Goal: Check status: Check status

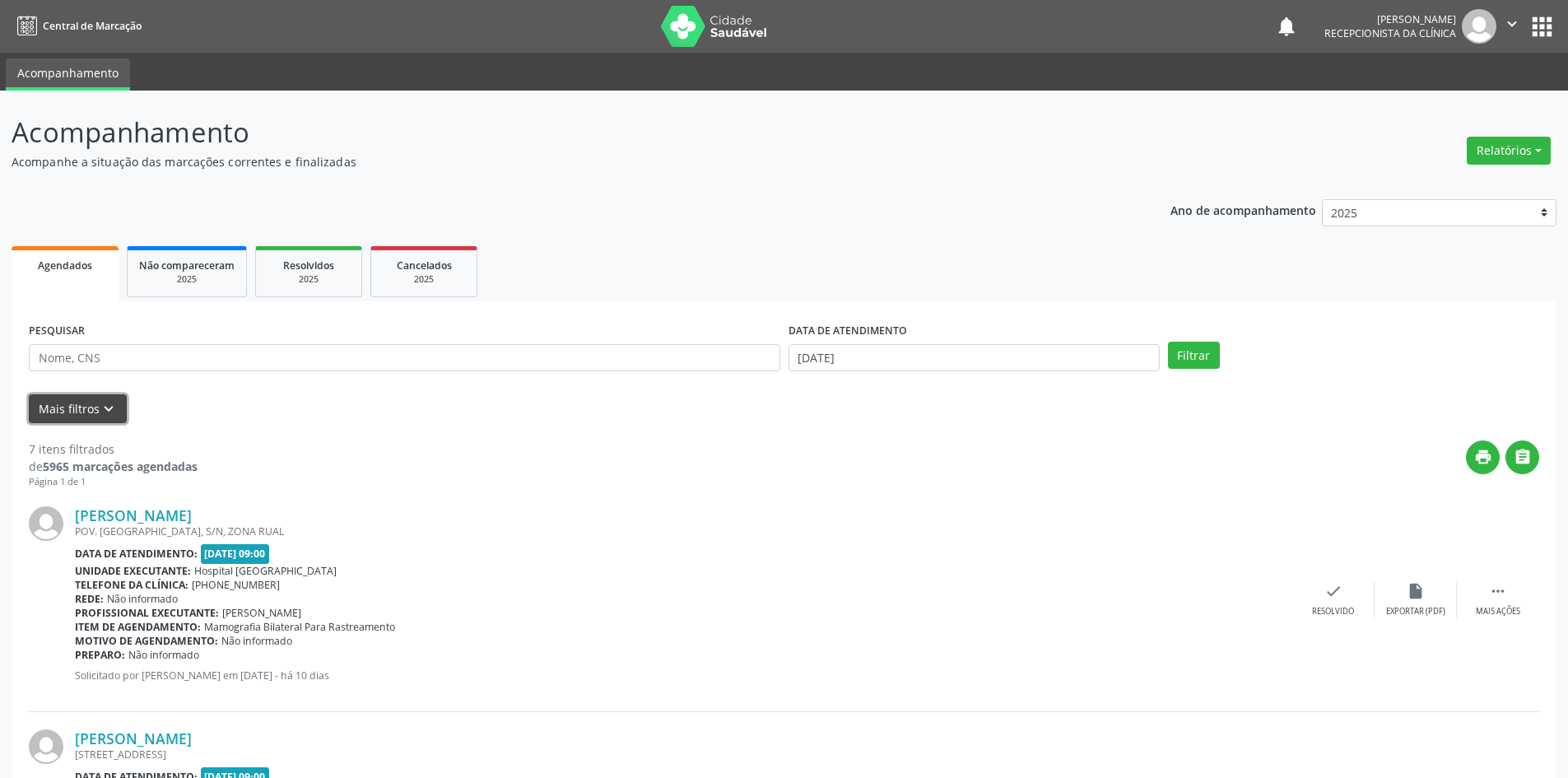
click at [77, 405] on button "Mais filtros keyboard_arrow_down" at bounding box center [78, 408] width 98 height 29
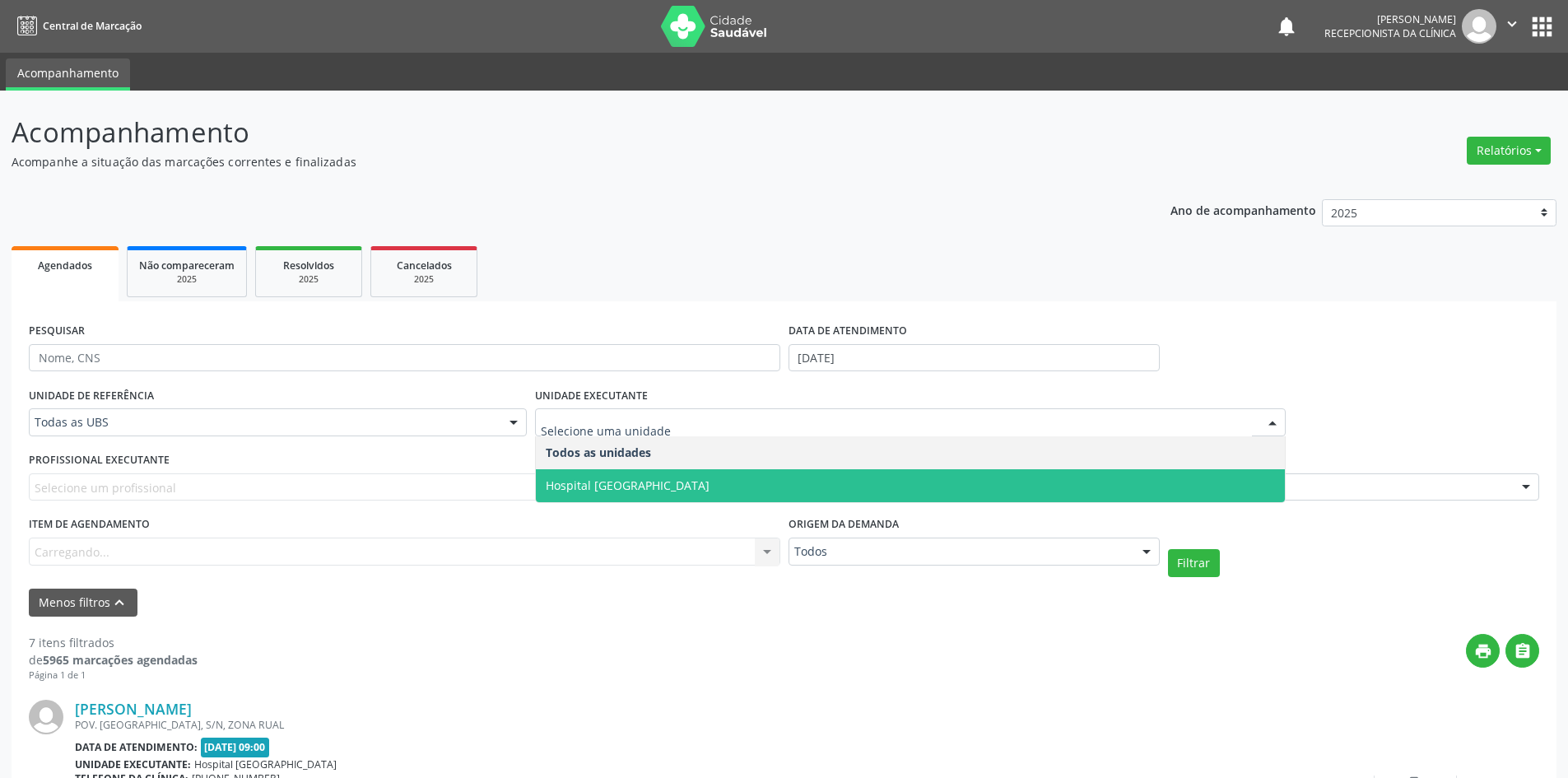
click at [633, 485] on span "Hospital [GEOGRAPHIC_DATA]" at bounding box center [628, 485] width 164 height 16
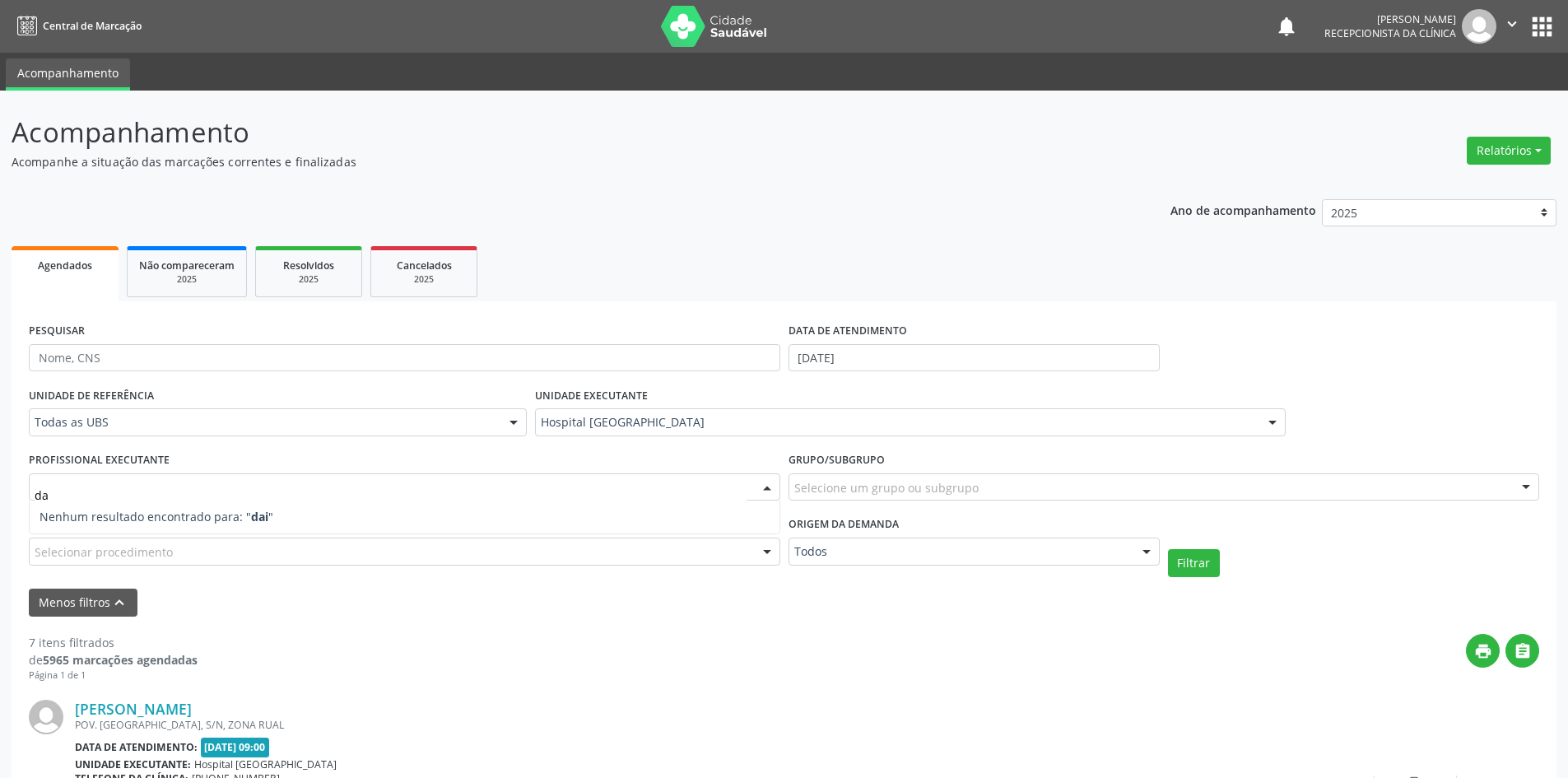
type input "d"
click at [1209, 567] on button "Filtrar" at bounding box center [1194, 563] width 52 height 28
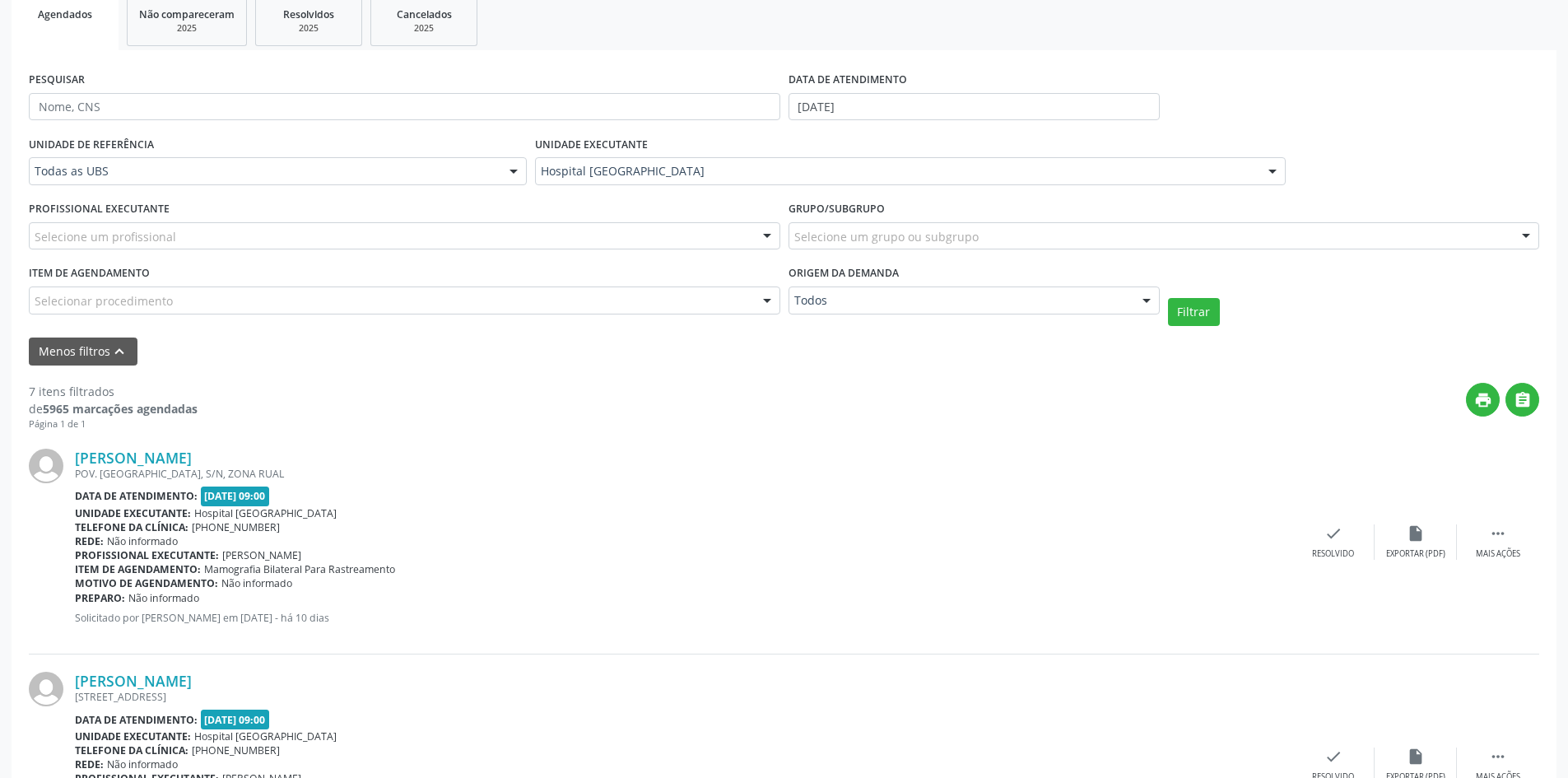
scroll to position [12, 0]
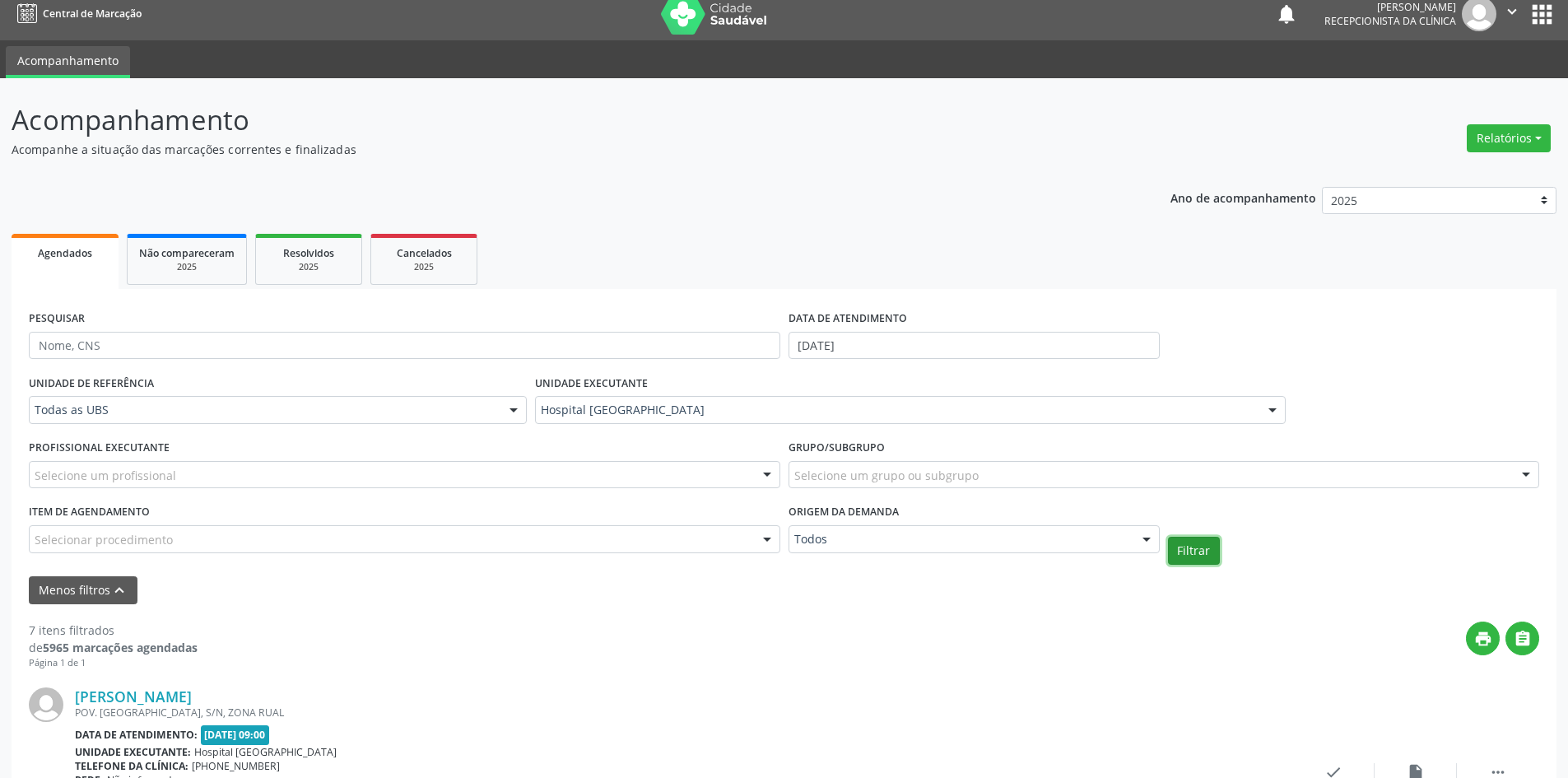
click at [1188, 546] on button "Filtrar" at bounding box center [1194, 550] width 52 height 28
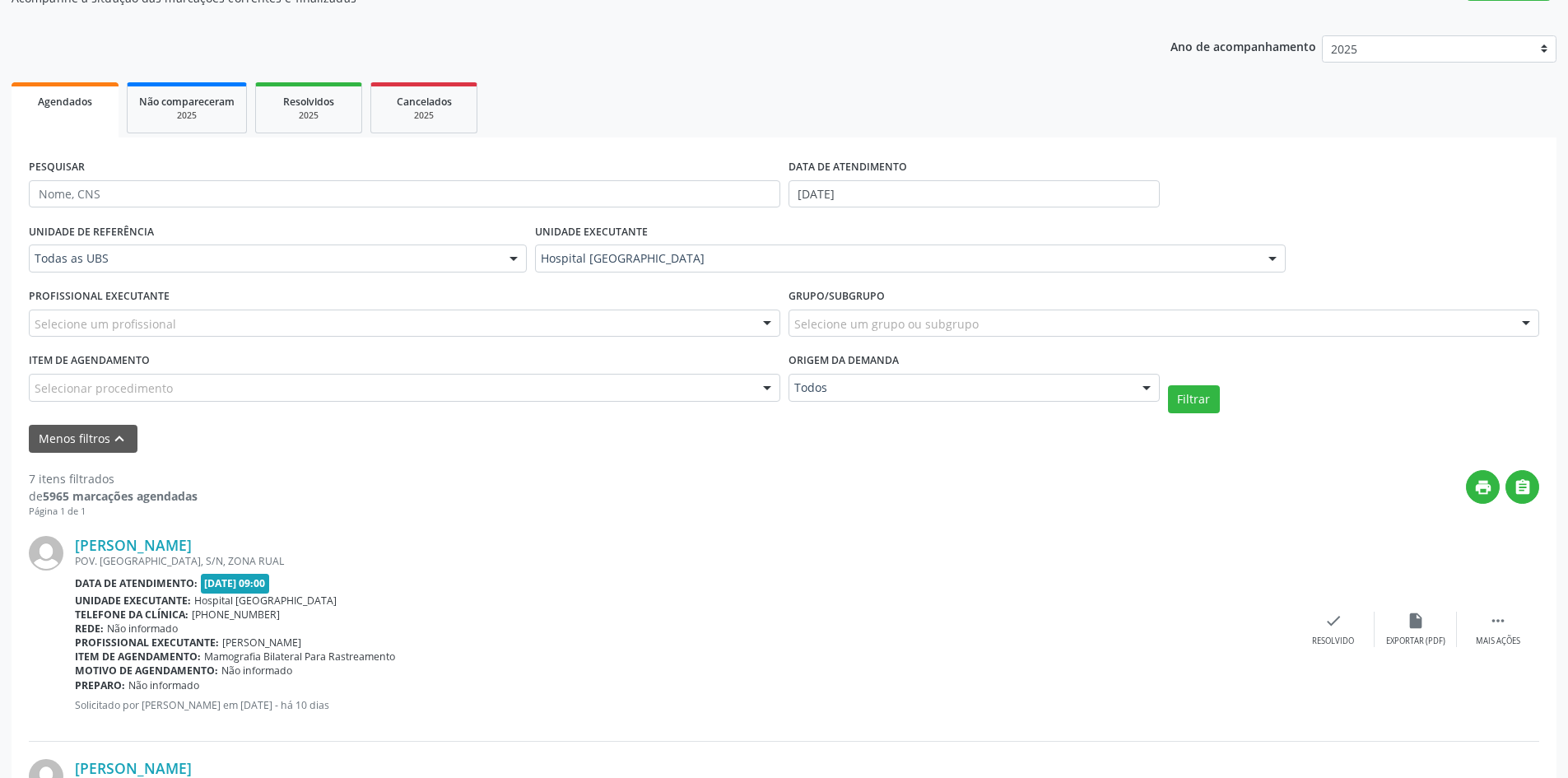
scroll to position [247, 0]
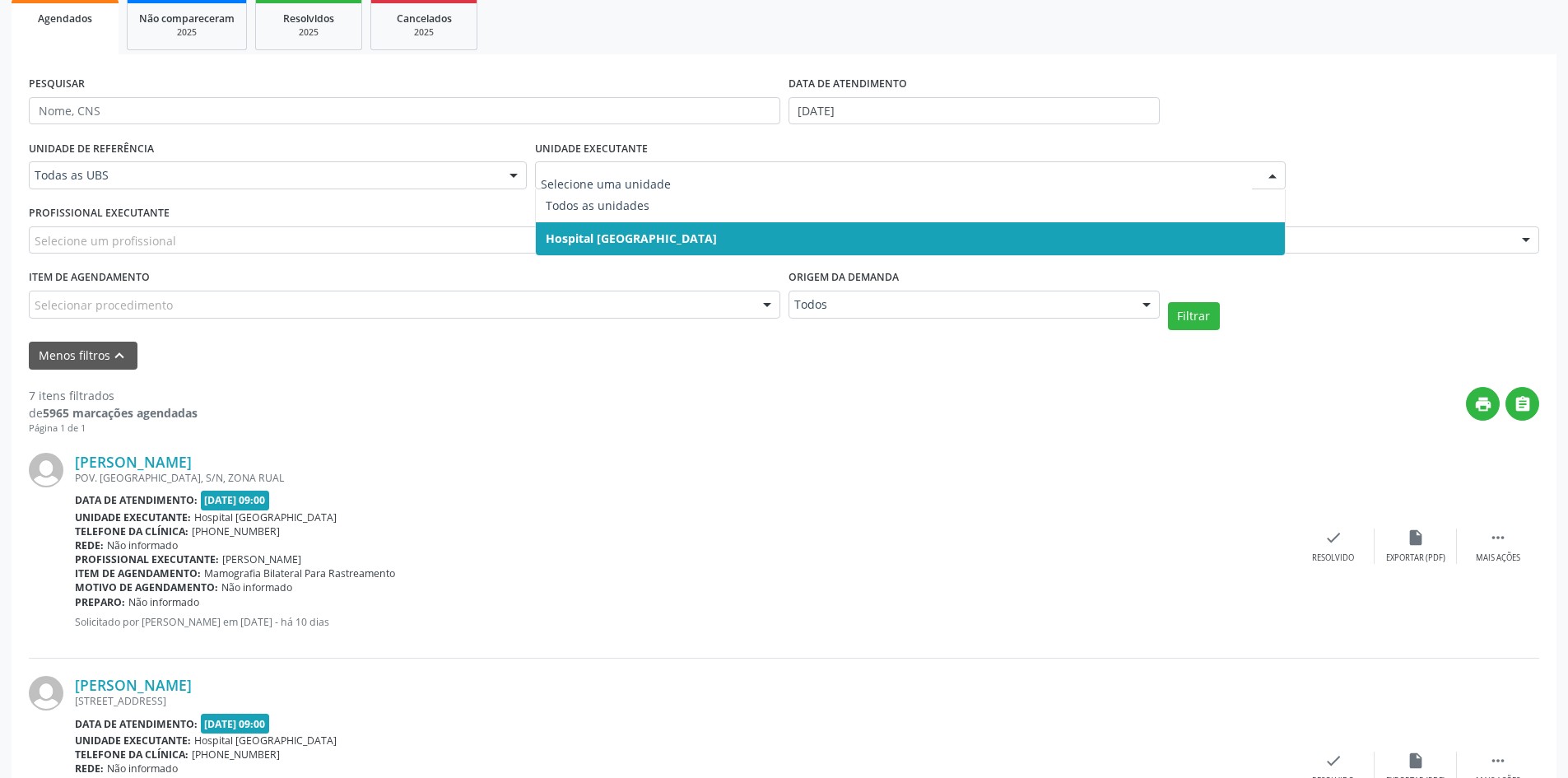
click at [590, 239] on span "Hospital [GEOGRAPHIC_DATA]" at bounding box center [632, 238] width 171 height 16
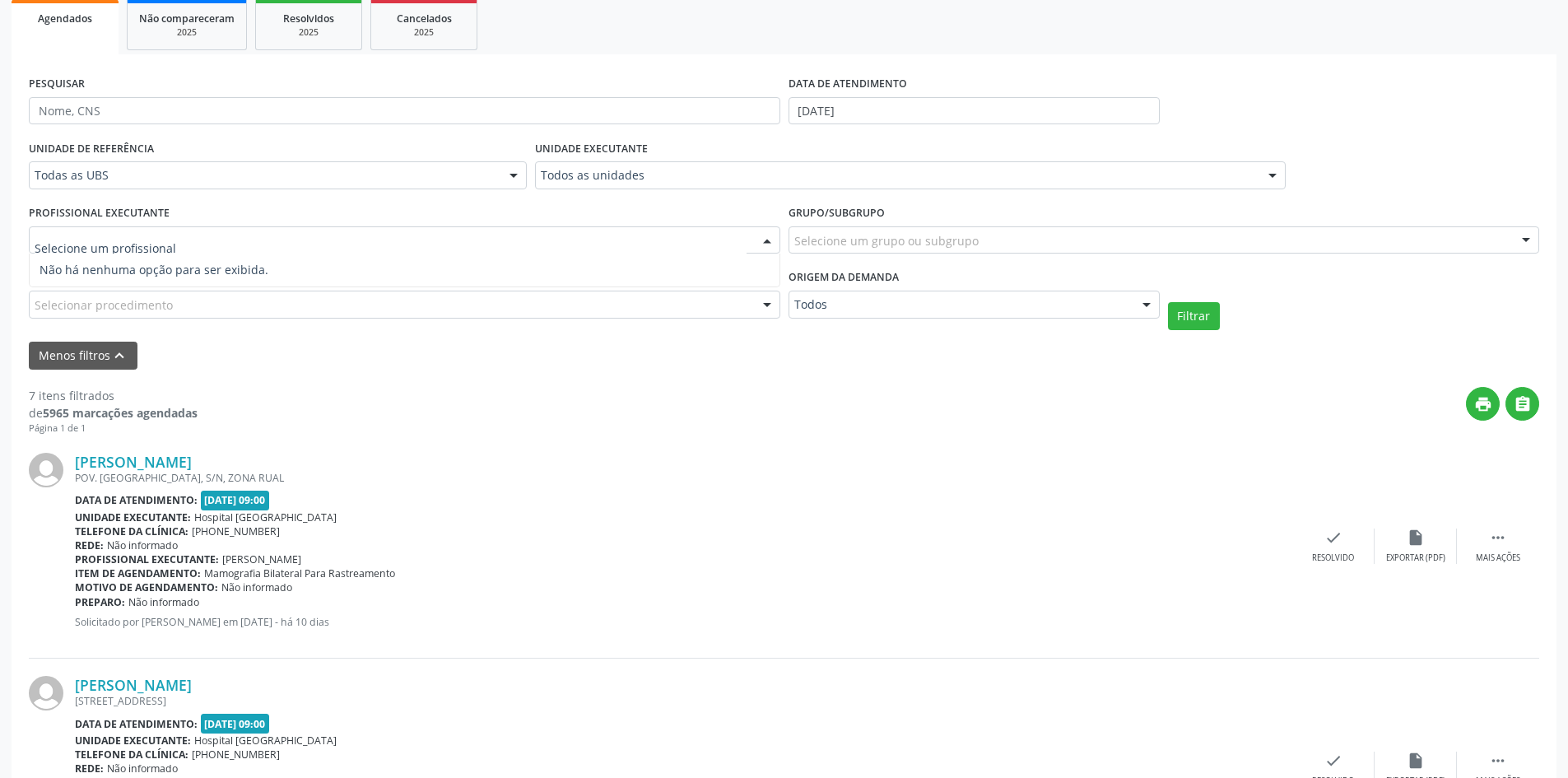
click at [134, 269] on span "Não há nenhuma opção para ser exibida." at bounding box center [405, 269] width 750 height 33
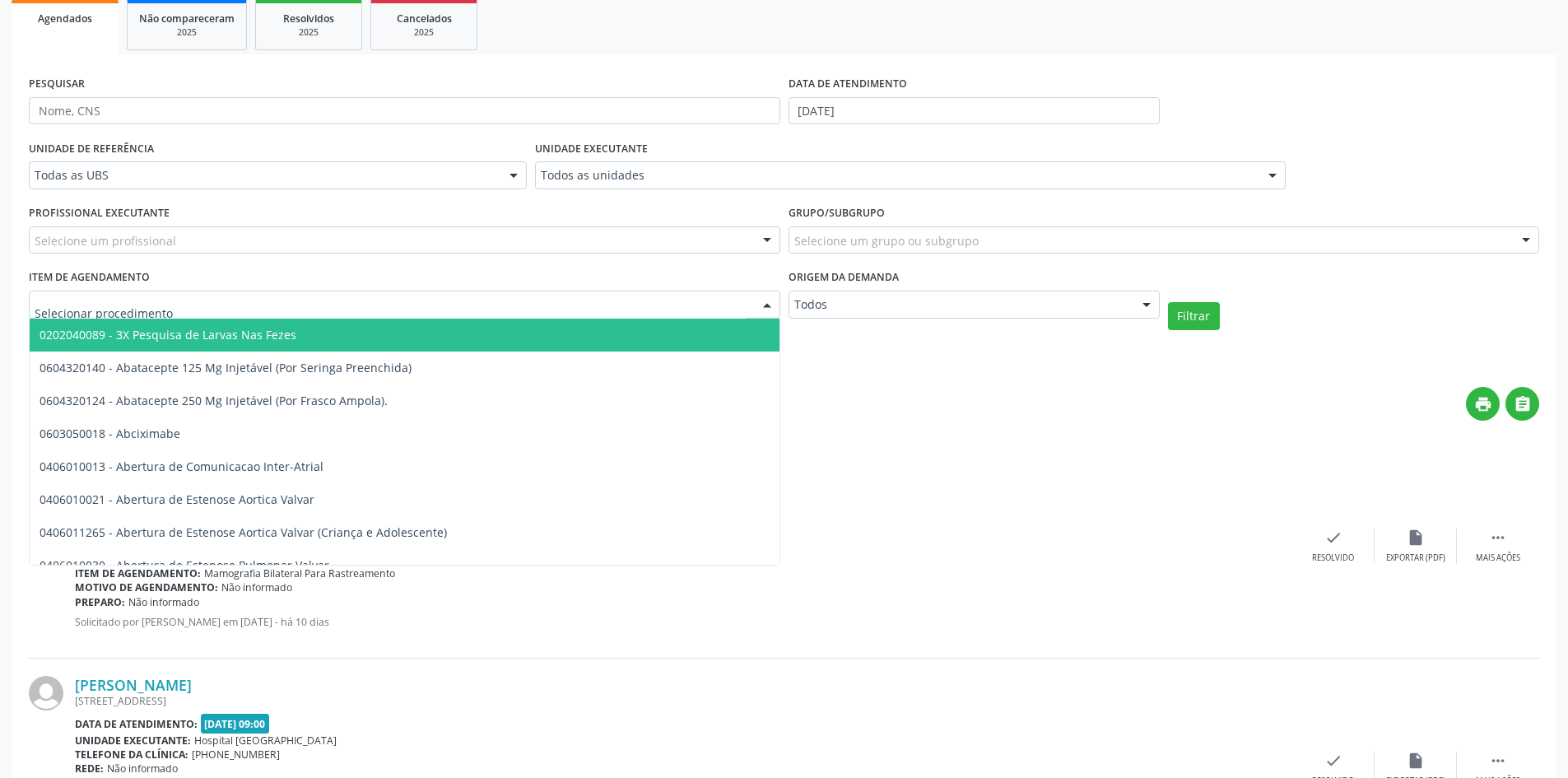
click at [149, 335] on span "0202040089 - 3X Pesquisa de Larvas Nas Fezes" at bounding box center [168, 334] width 257 height 16
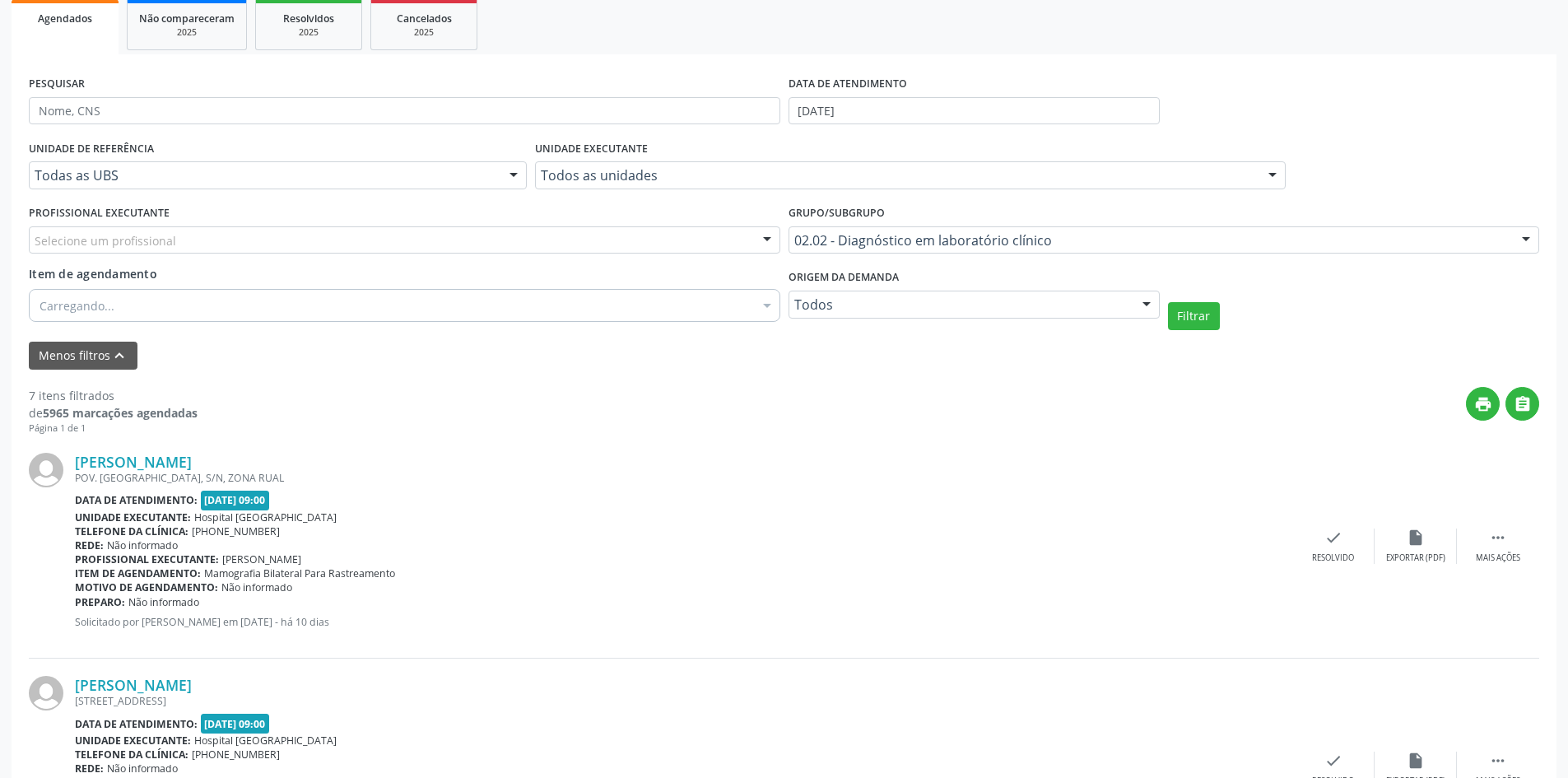
click at [1208, 310] on button "Filtrar" at bounding box center [1194, 316] width 52 height 28
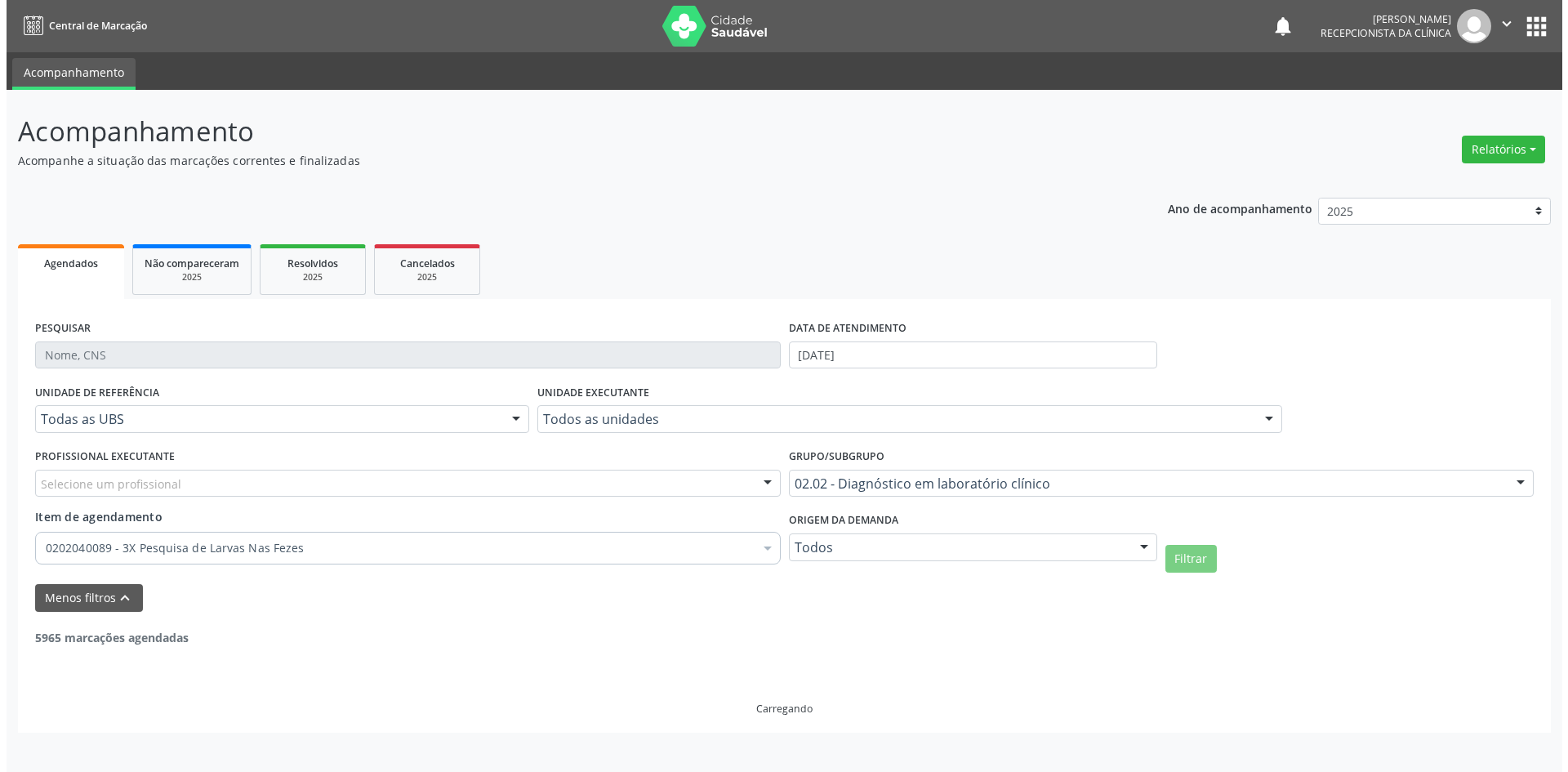
scroll to position [0, 0]
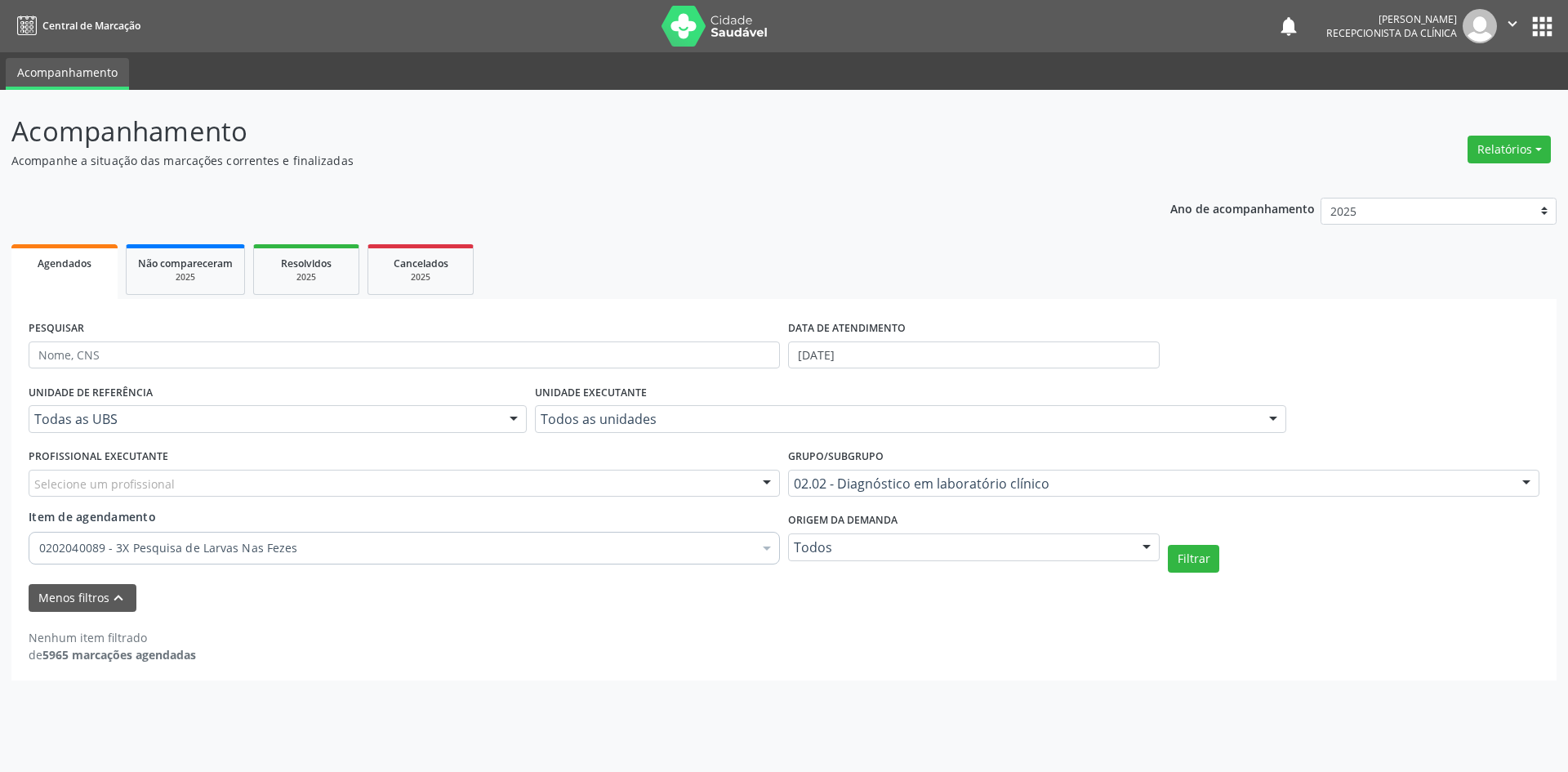
click at [902, 495] on div "02.02 - Diagnóstico em laboratório clínico" at bounding box center [1164, 483] width 751 height 28
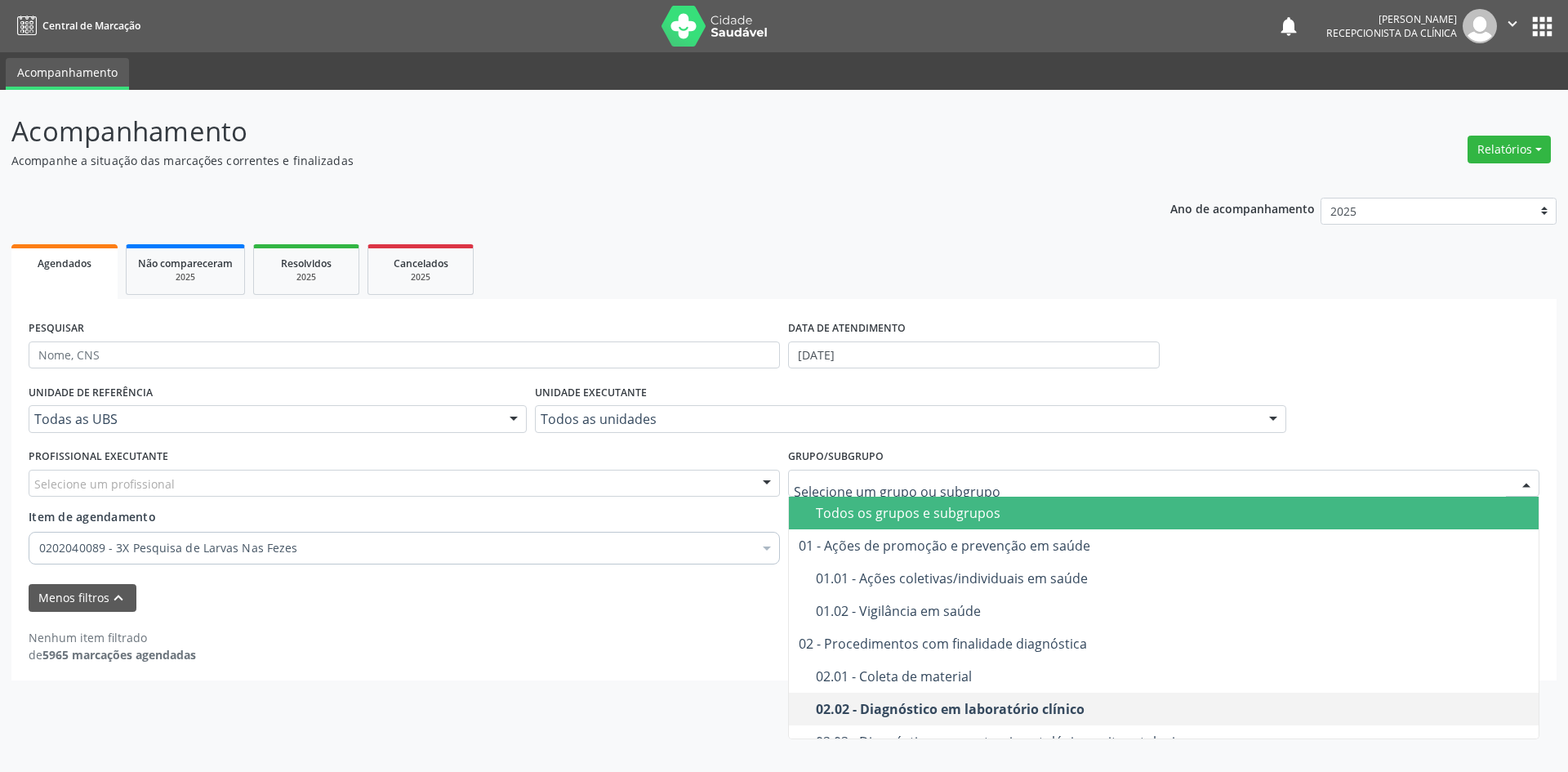
type input "h"
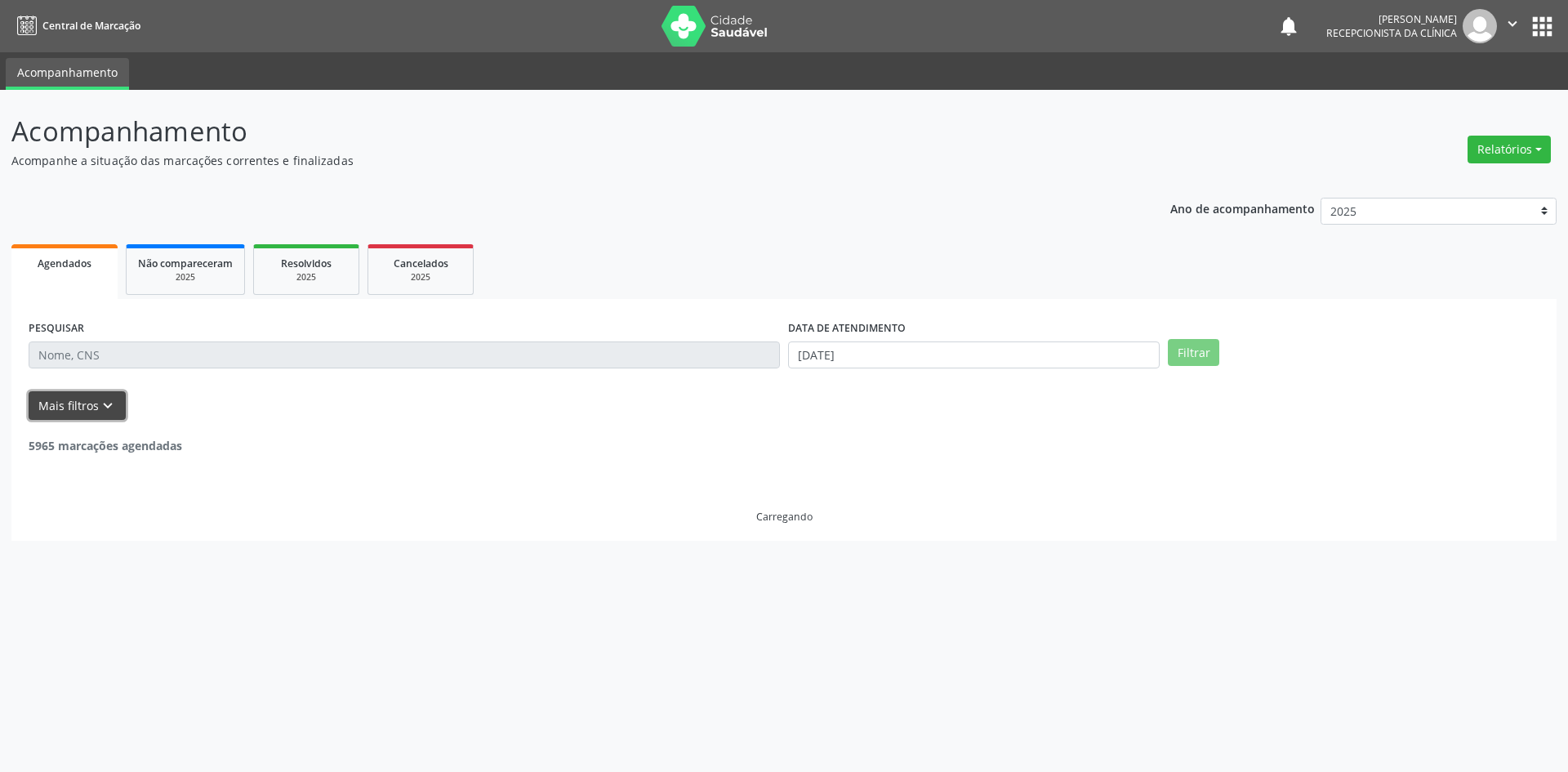
click at [82, 406] on button "Mais filtros keyboard_arrow_down" at bounding box center [77, 405] width 97 height 29
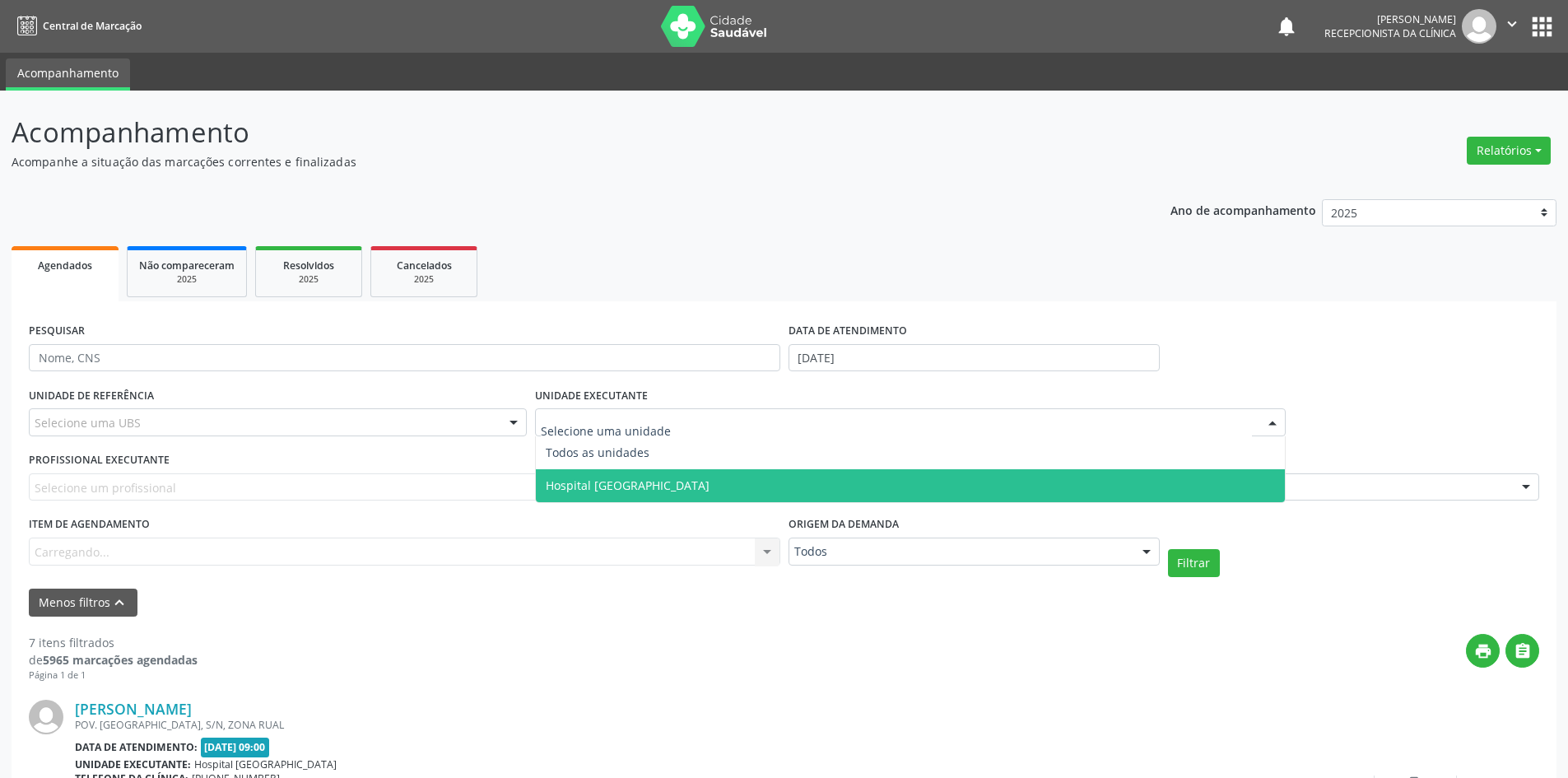
click at [625, 485] on span "Hospital [GEOGRAPHIC_DATA]" at bounding box center [628, 485] width 164 height 16
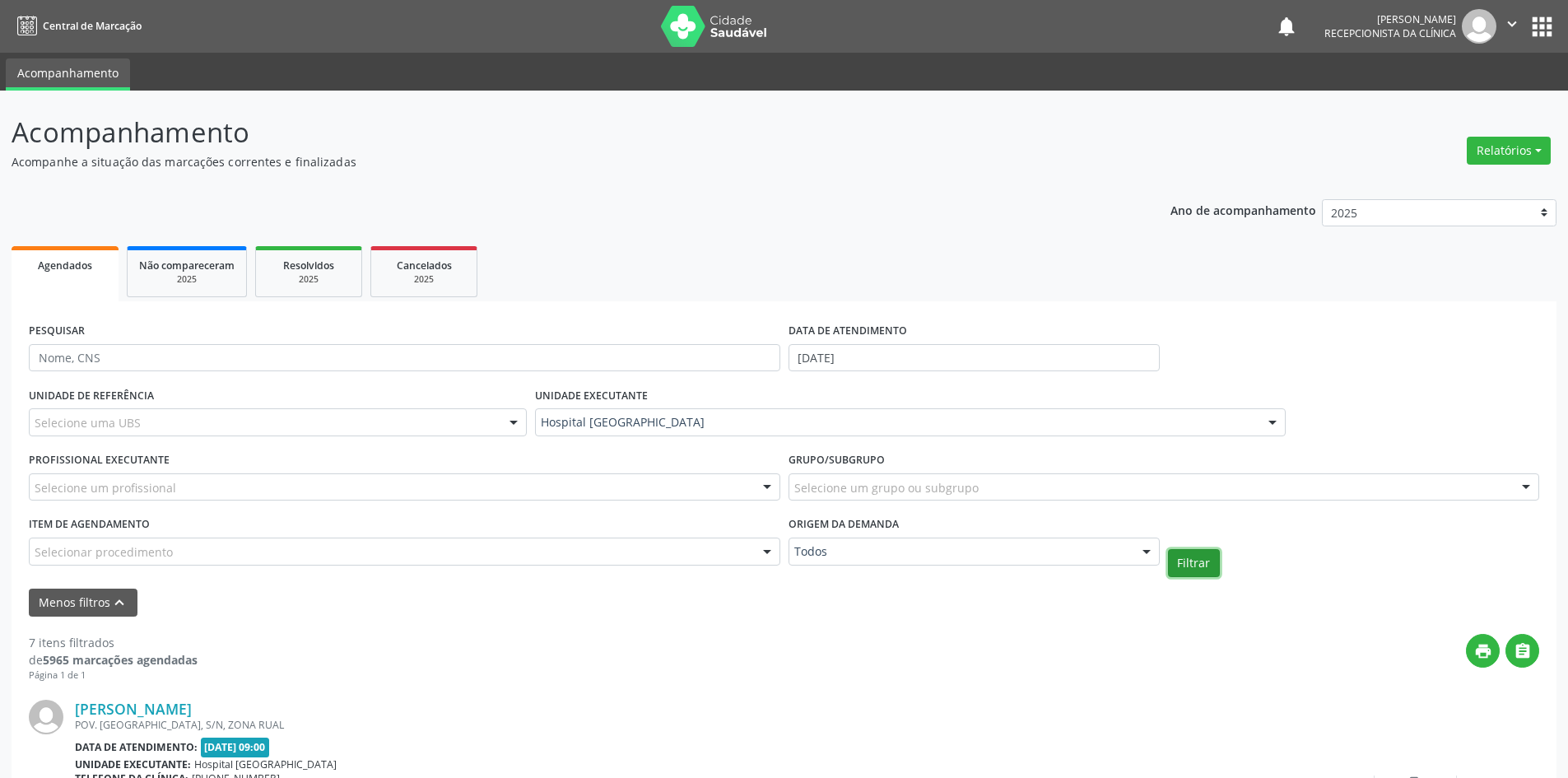
click at [1181, 558] on button "Filtrar" at bounding box center [1194, 563] width 52 height 28
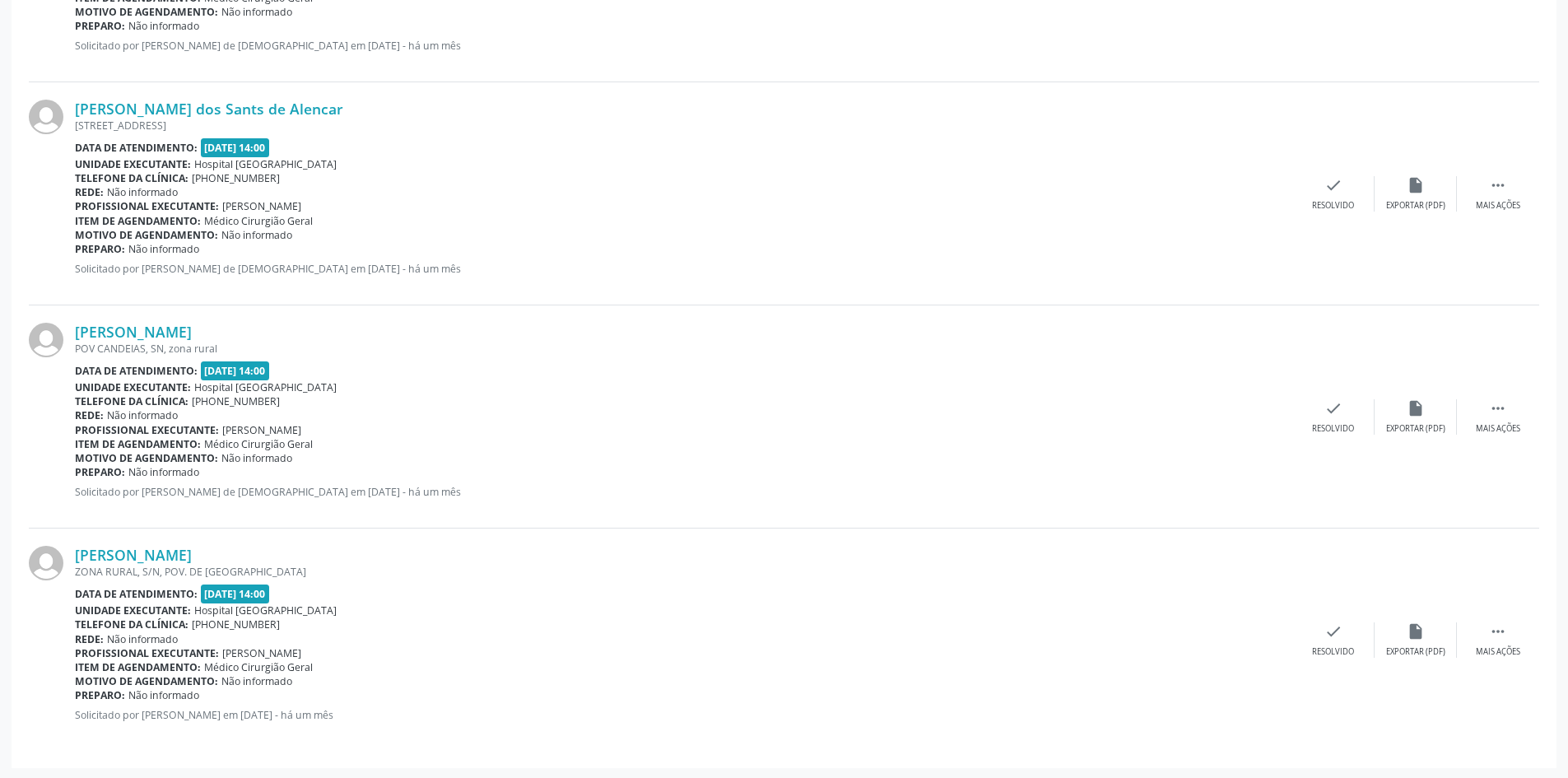
scroll to position [1493, 0]
